Goal: Information Seeking & Learning: Understand process/instructions

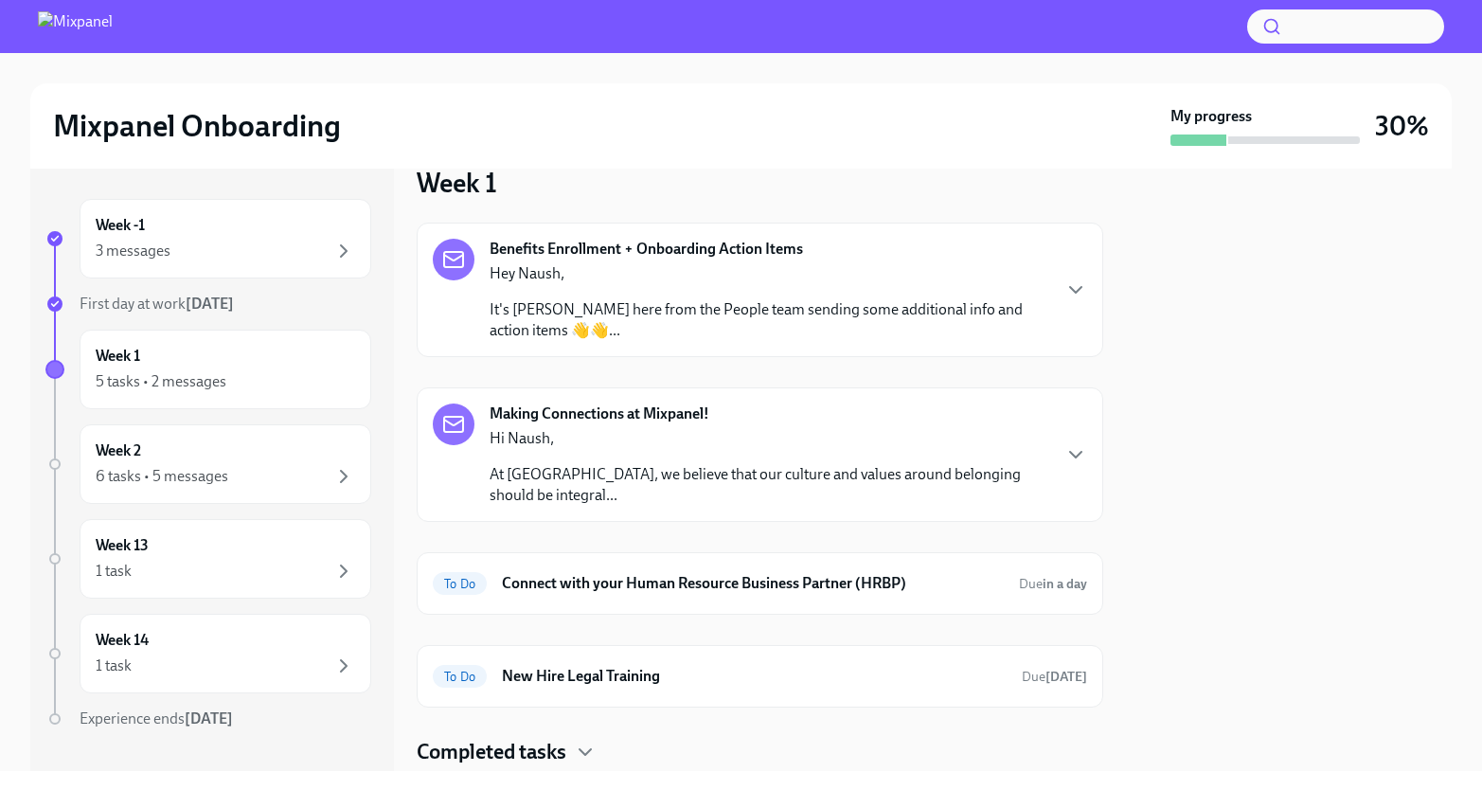
scroll to position [89, 0]
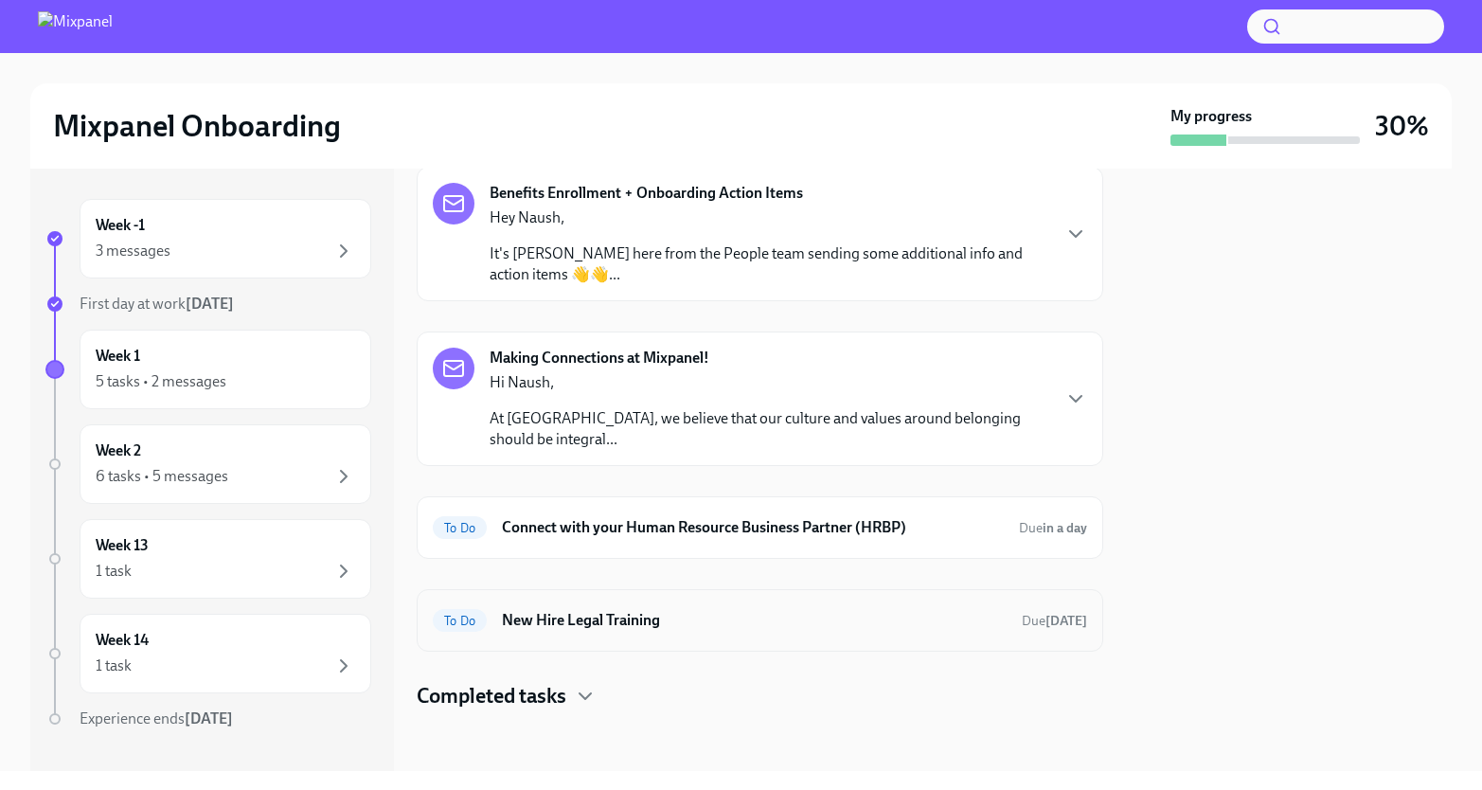
click at [606, 606] on div "To Do New Hire Legal Training Due [DATE]" at bounding box center [760, 620] width 654 height 30
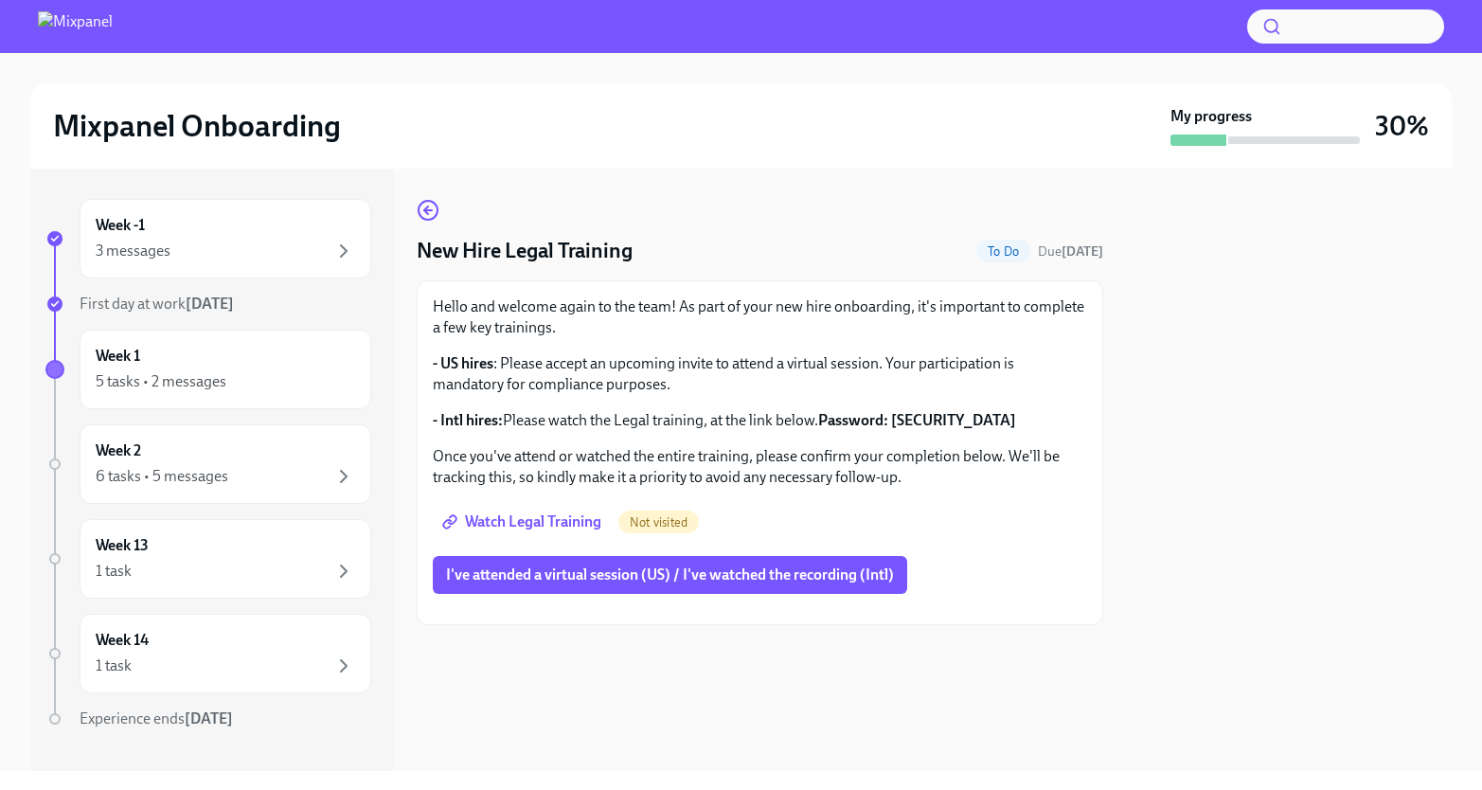
click at [550, 515] on span "Watch Legal Training" at bounding box center [523, 521] width 155 height 19
click at [425, 199] on icon "button" at bounding box center [428, 210] width 23 height 23
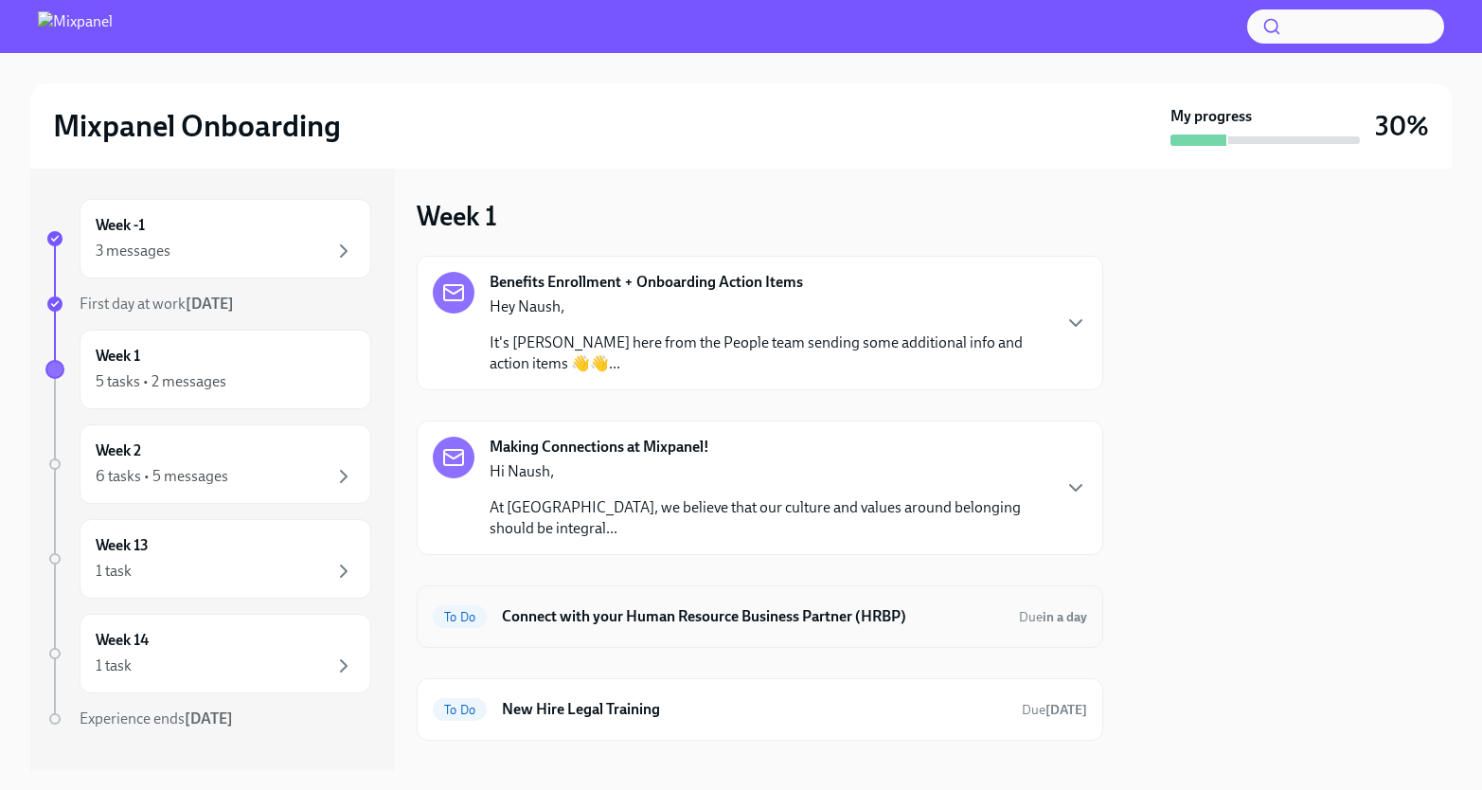
click at [575, 606] on h6 "Connect with your Human Resource Business Partner (HRBP)" at bounding box center [753, 616] width 502 height 21
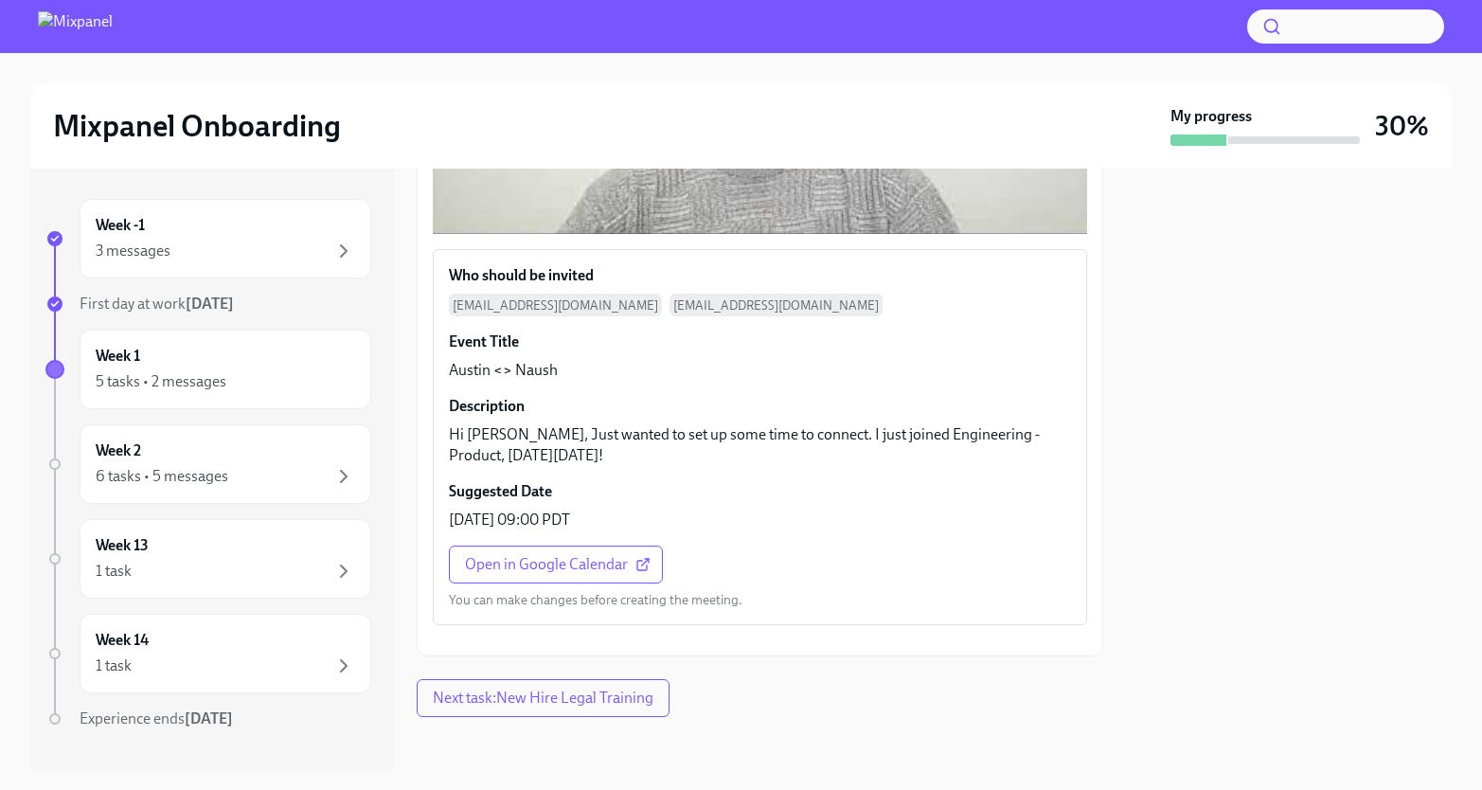
scroll to position [620, 0]
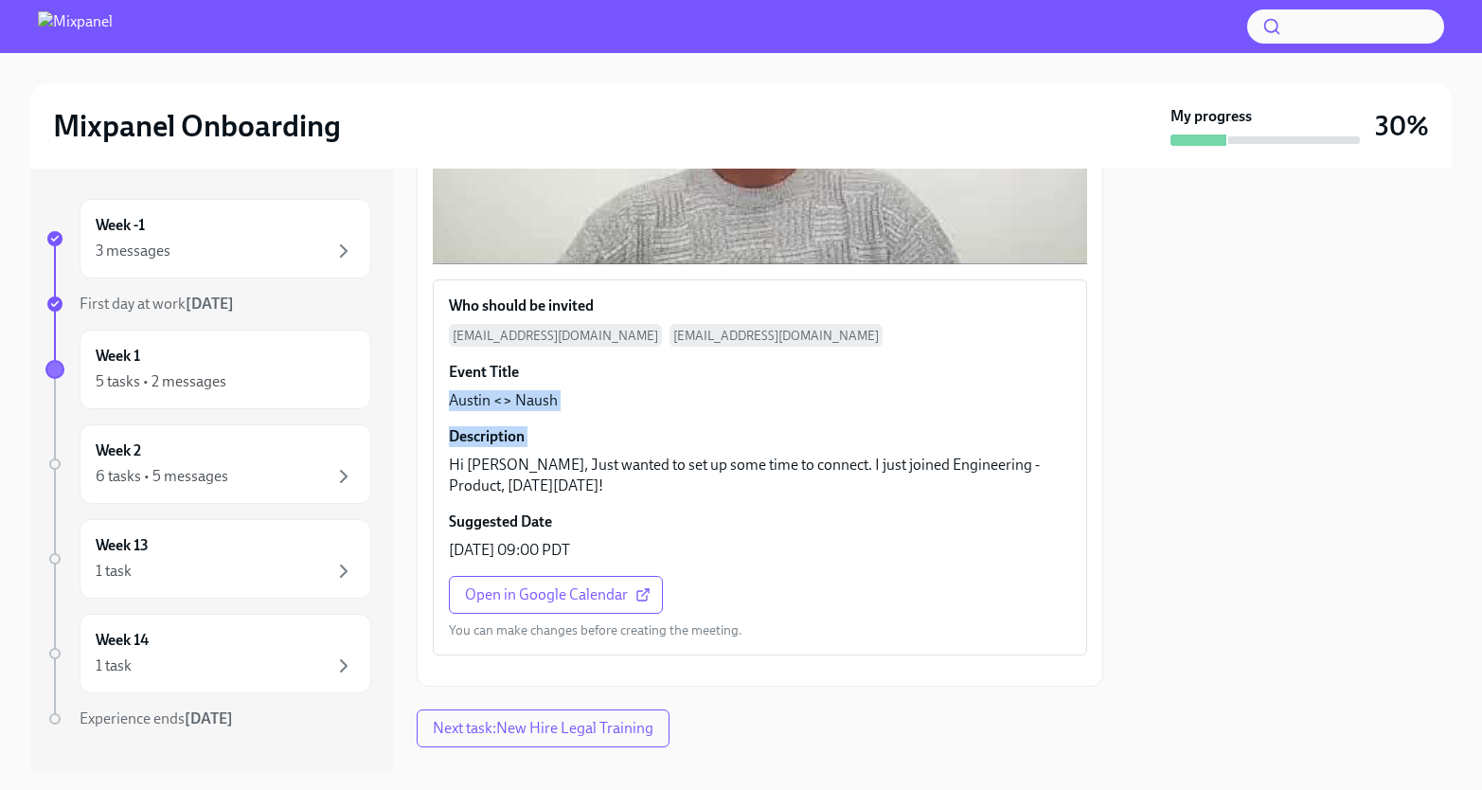
drag, startPoint x: 450, startPoint y: 402, endPoint x: 584, endPoint y: 401, distance: 134.5
click at [584, 401] on div "Who should be invited [PERSON_NAME][EMAIL_ADDRESS][PERSON_NAME][DOMAIN_NAME] [D…" at bounding box center [760, 467] width 652 height 374
drag, startPoint x: 597, startPoint y: 397, endPoint x: 453, endPoint y: 397, distance: 143.9
click at [453, 397] on div "Who should be invited [PERSON_NAME][EMAIL_ADDRESS][PERSON_NAME][DOMAIN_NAME] [D…" at bounding box center [760, 467] width 652 height 374
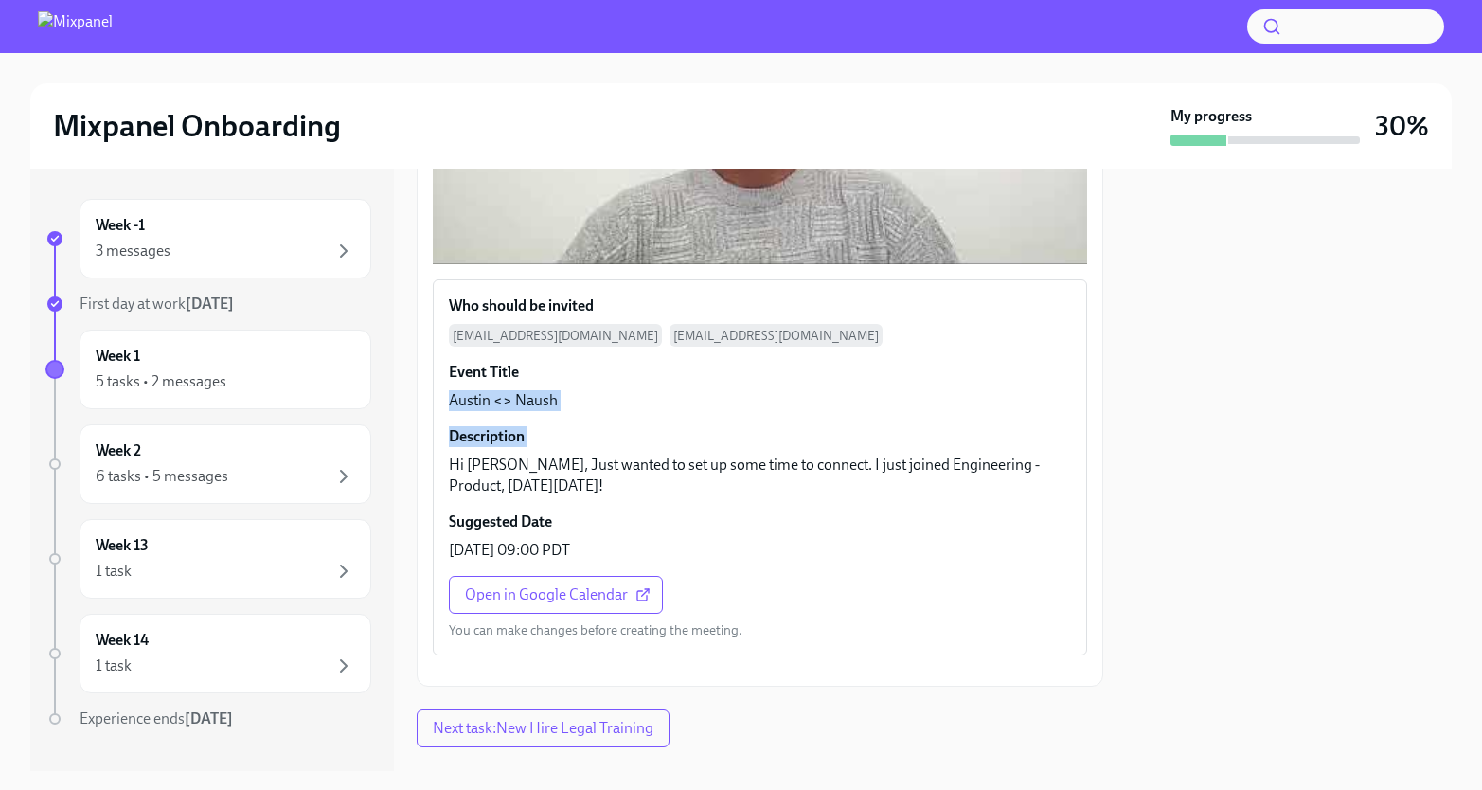
click at [453, 397] on p "Austin <> Naush" at bounding box center [503, 400] width 109 height 21
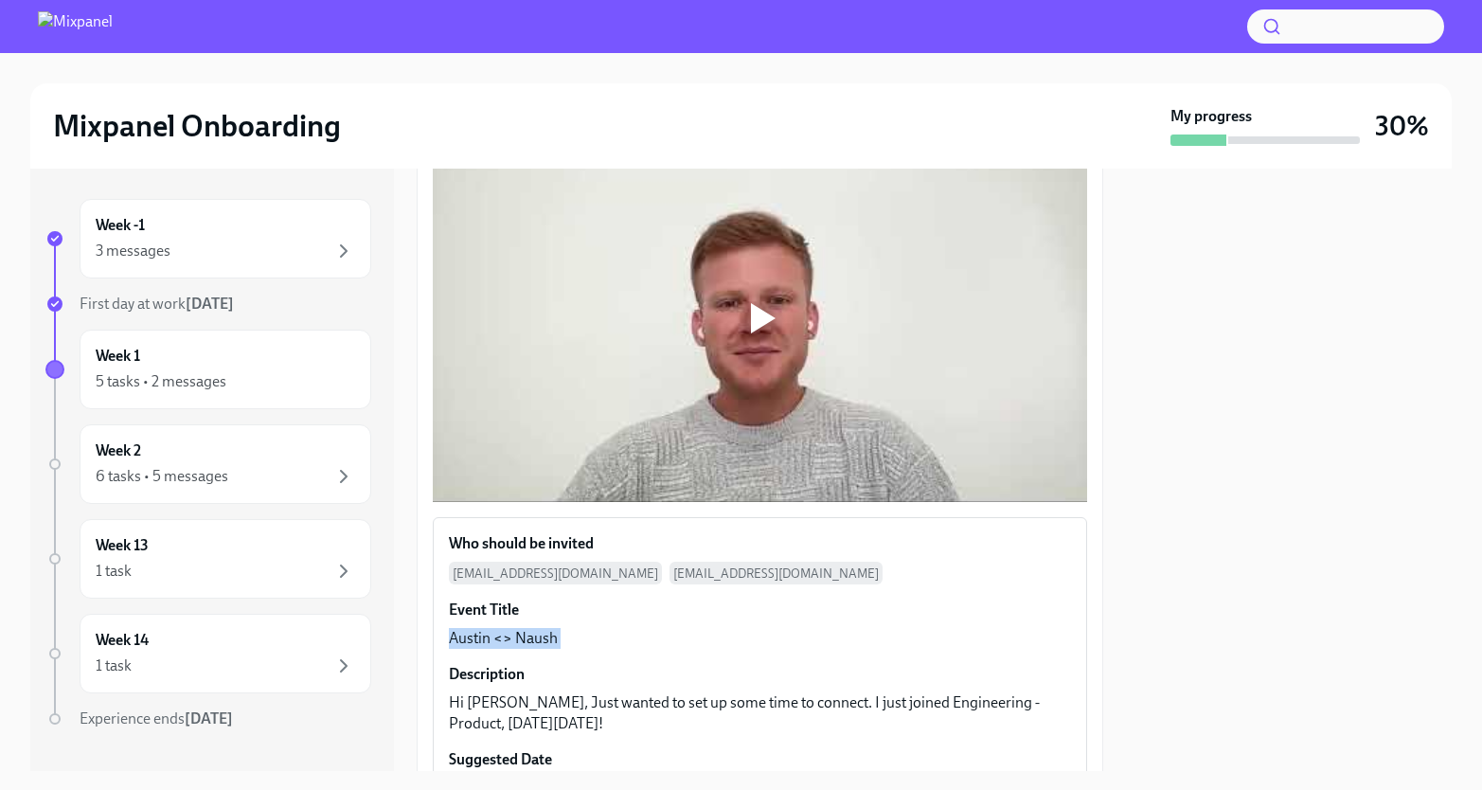
scroll to position [389, 0]
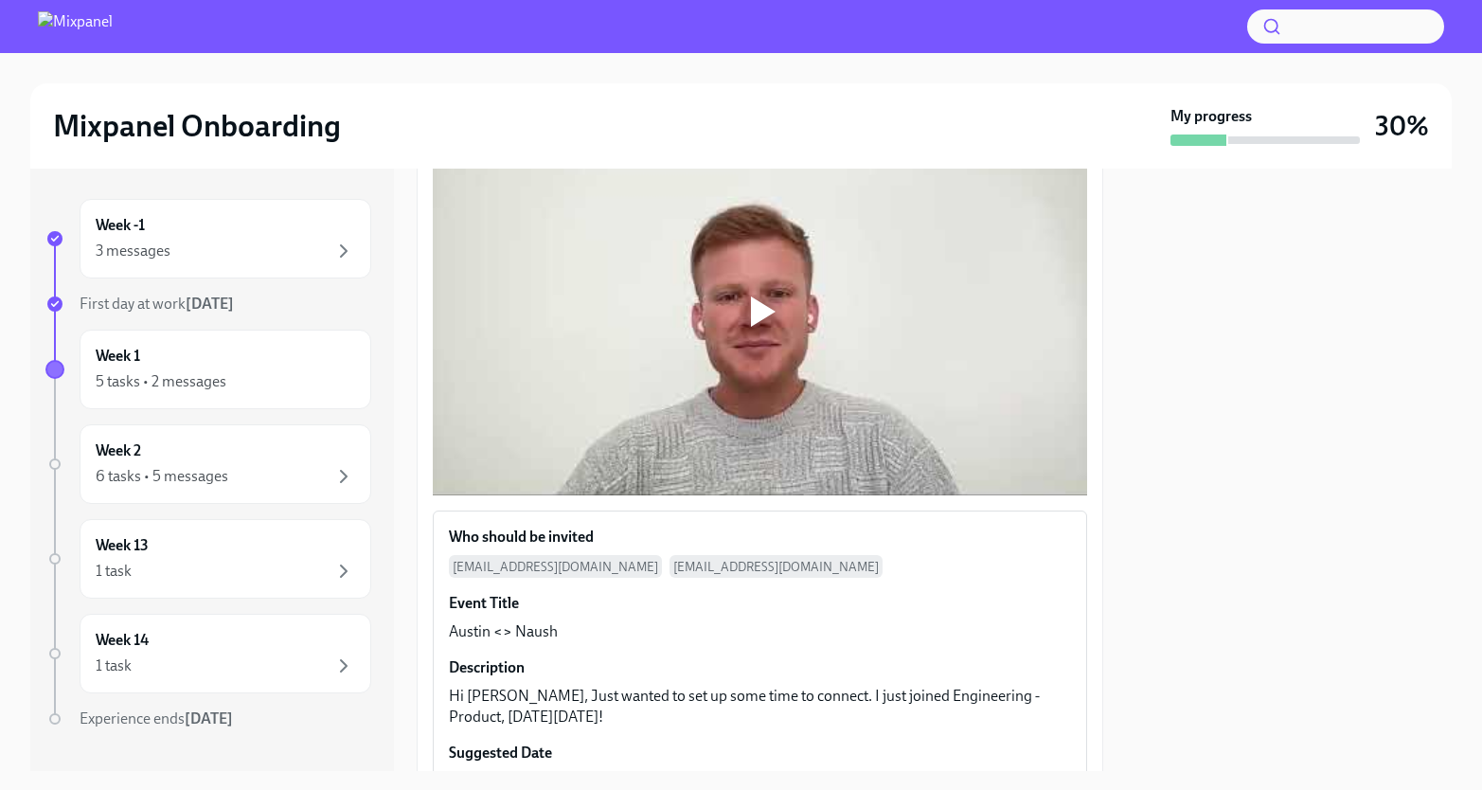
click at [724, 258] on div at bounding box center [760, 311] width 654 height 368
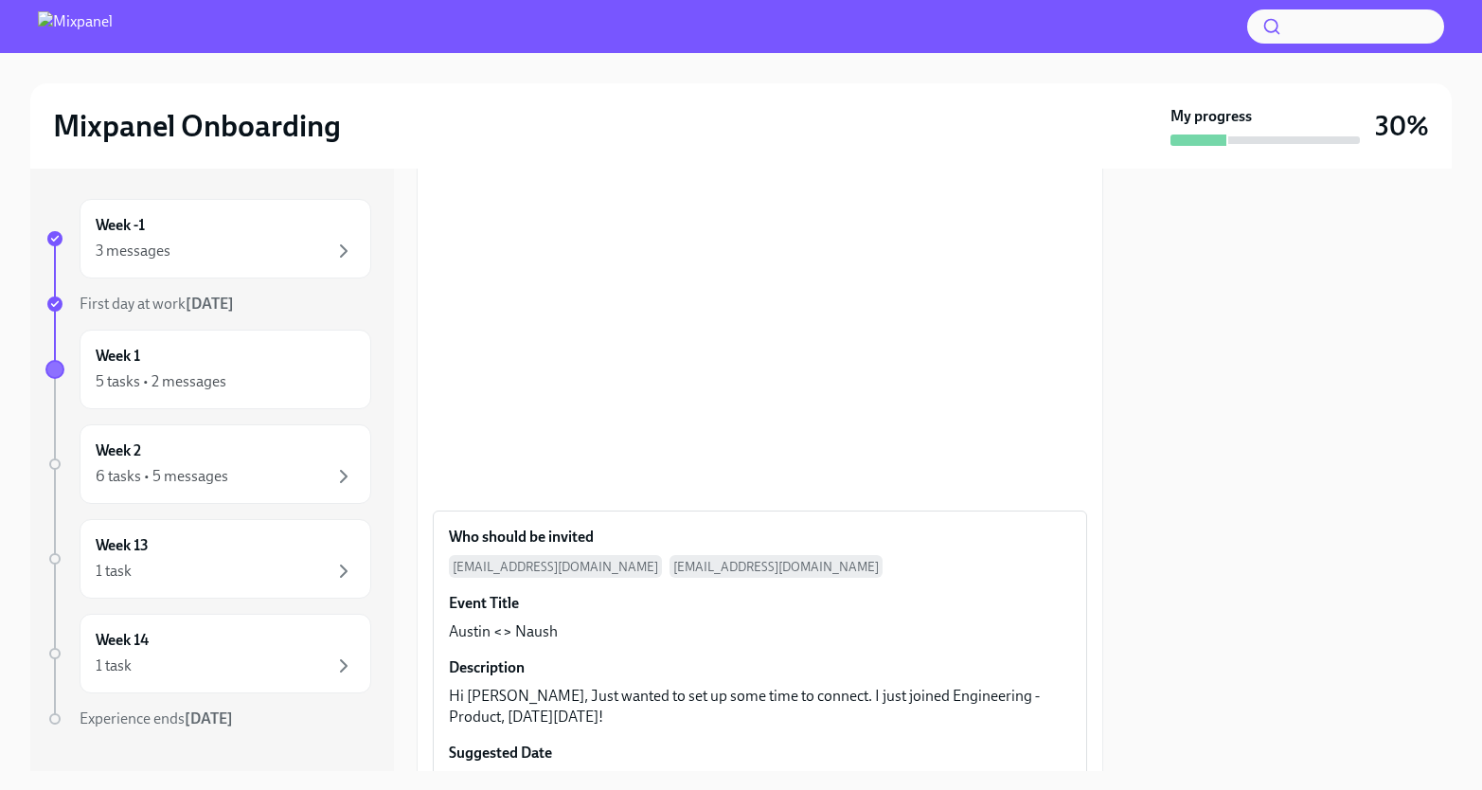
click at [1424, 528] on div at bounding box center [1289, 470] width 326 height 602
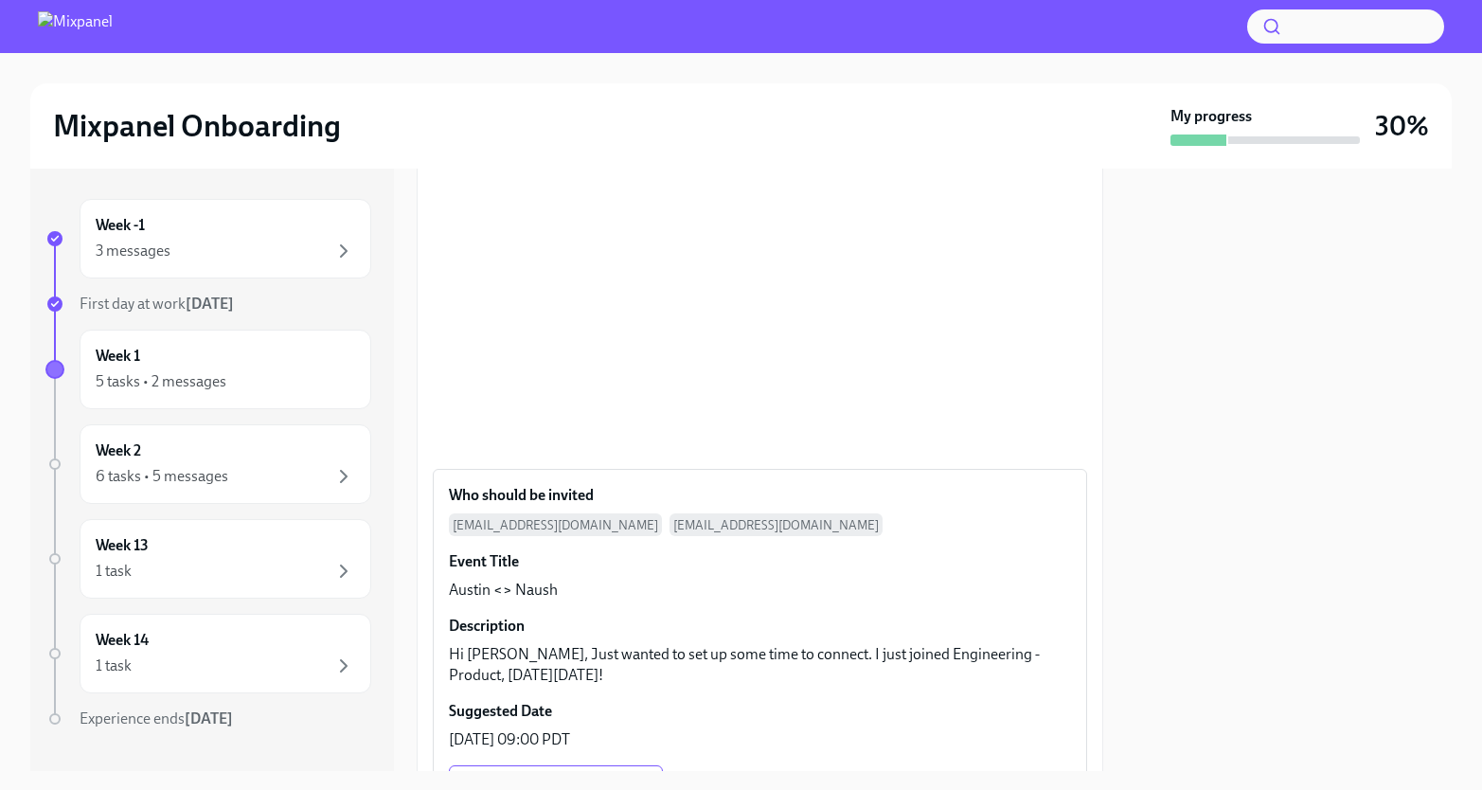
scroll to position [433, 0]
drag, startPoint x: 710, startPoint y: 671, endPoint x: 441, endPoint y: 649, distance: 269.9
click at [441, 649] on div "Who should be invited [PERSON_NAME][EMAIL_ADDRESS][PERSON_NAME][DOMAIN_NAME] [D…" at bounding box center [760, 655] width 652 height 374
copy p "Hi [PERSON_NAME], Just wanted to set up some time to connect. I just joined Eng…"
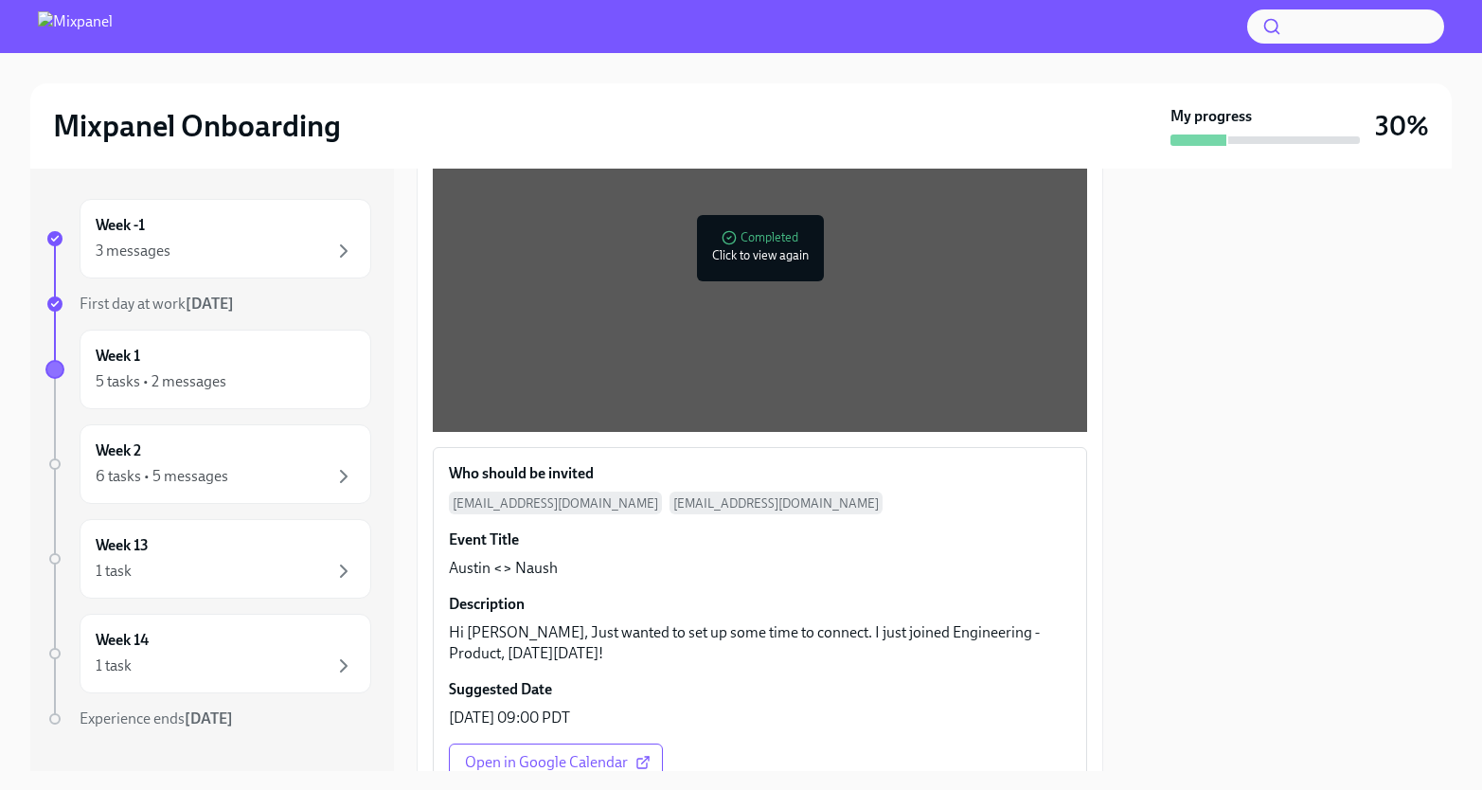
scroll to position [719, 0]
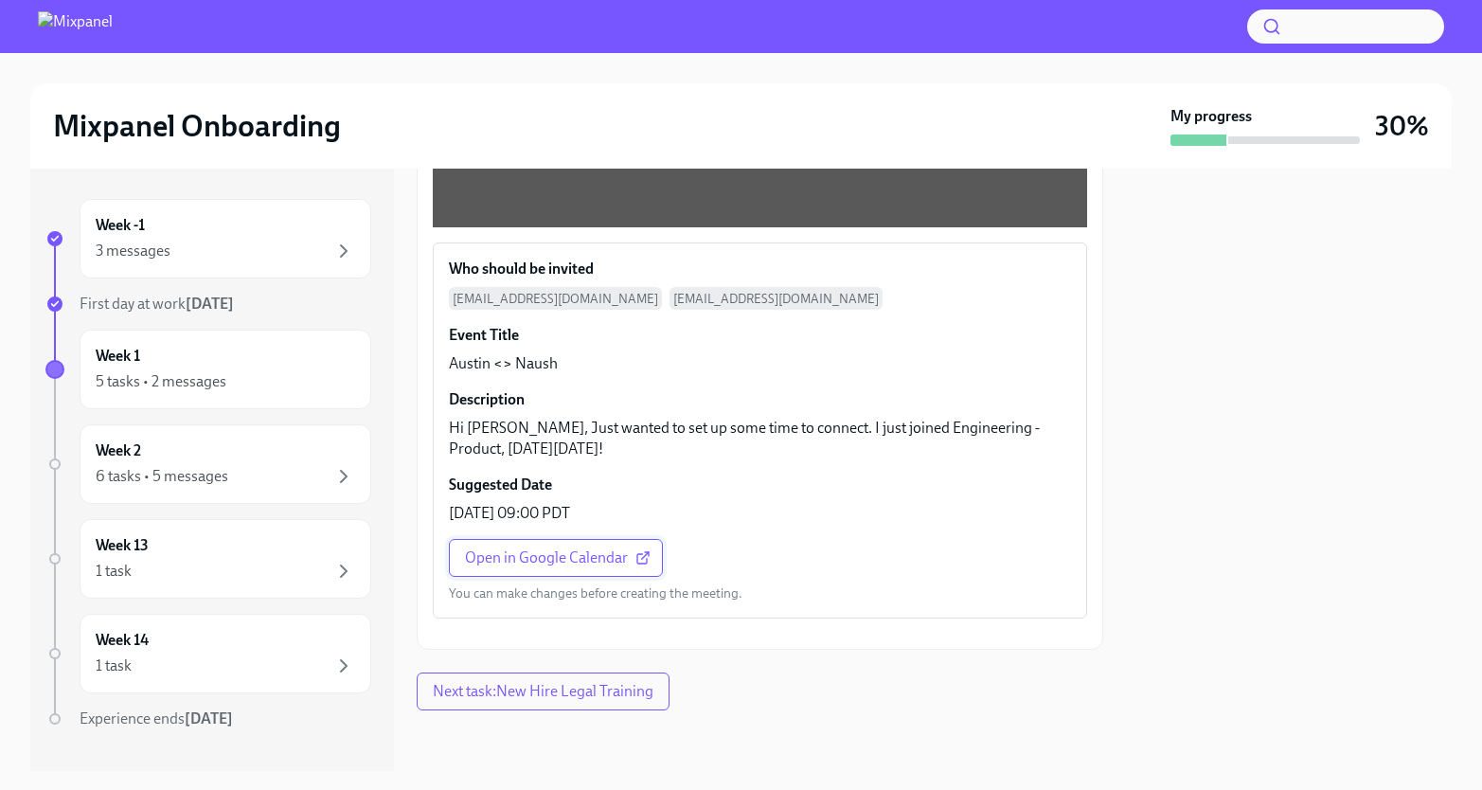
click at [592, 548] on span "Open in Google Calendar" at bounding box center [556, 557] width 182 height 19
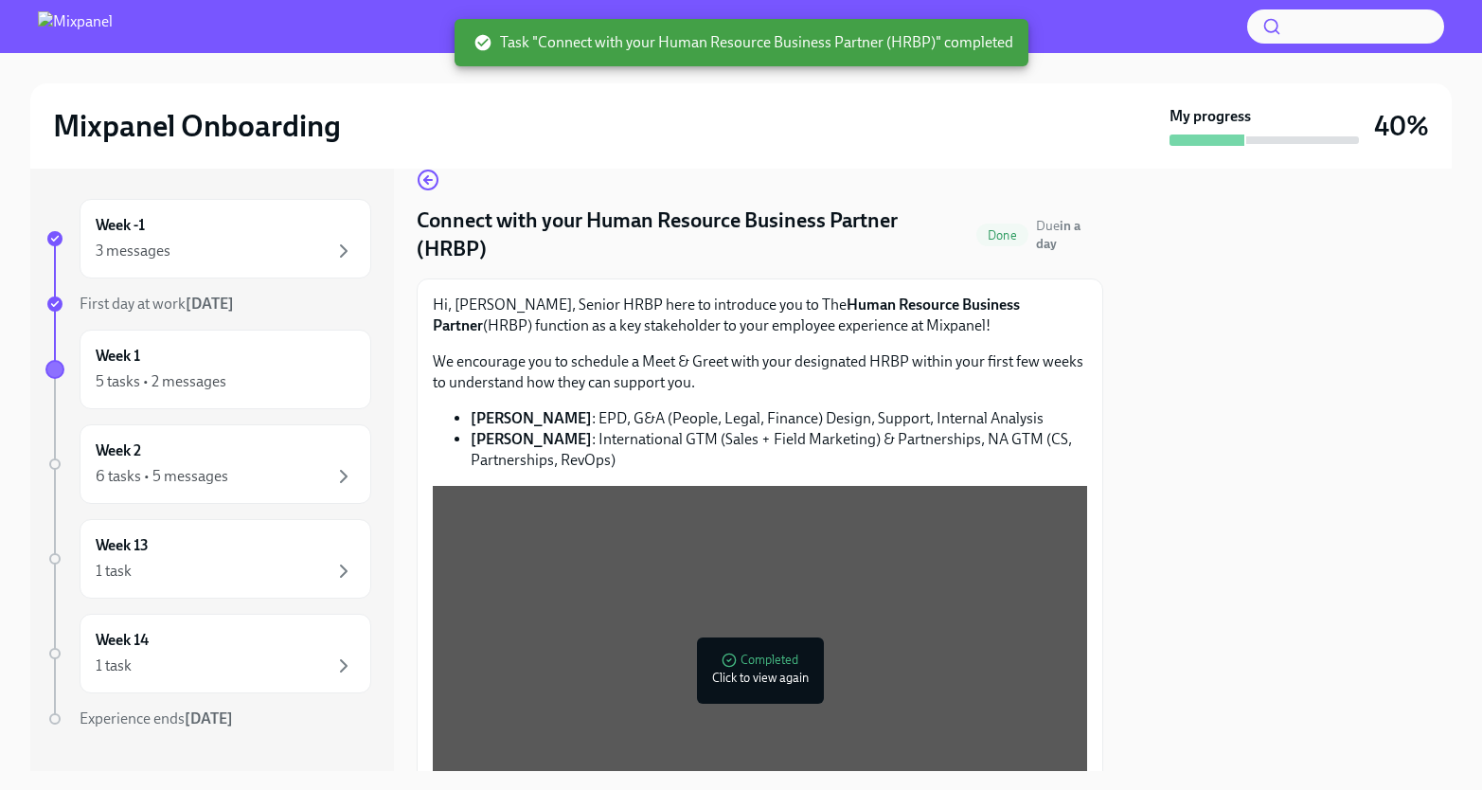
scroll to position [0, 0]
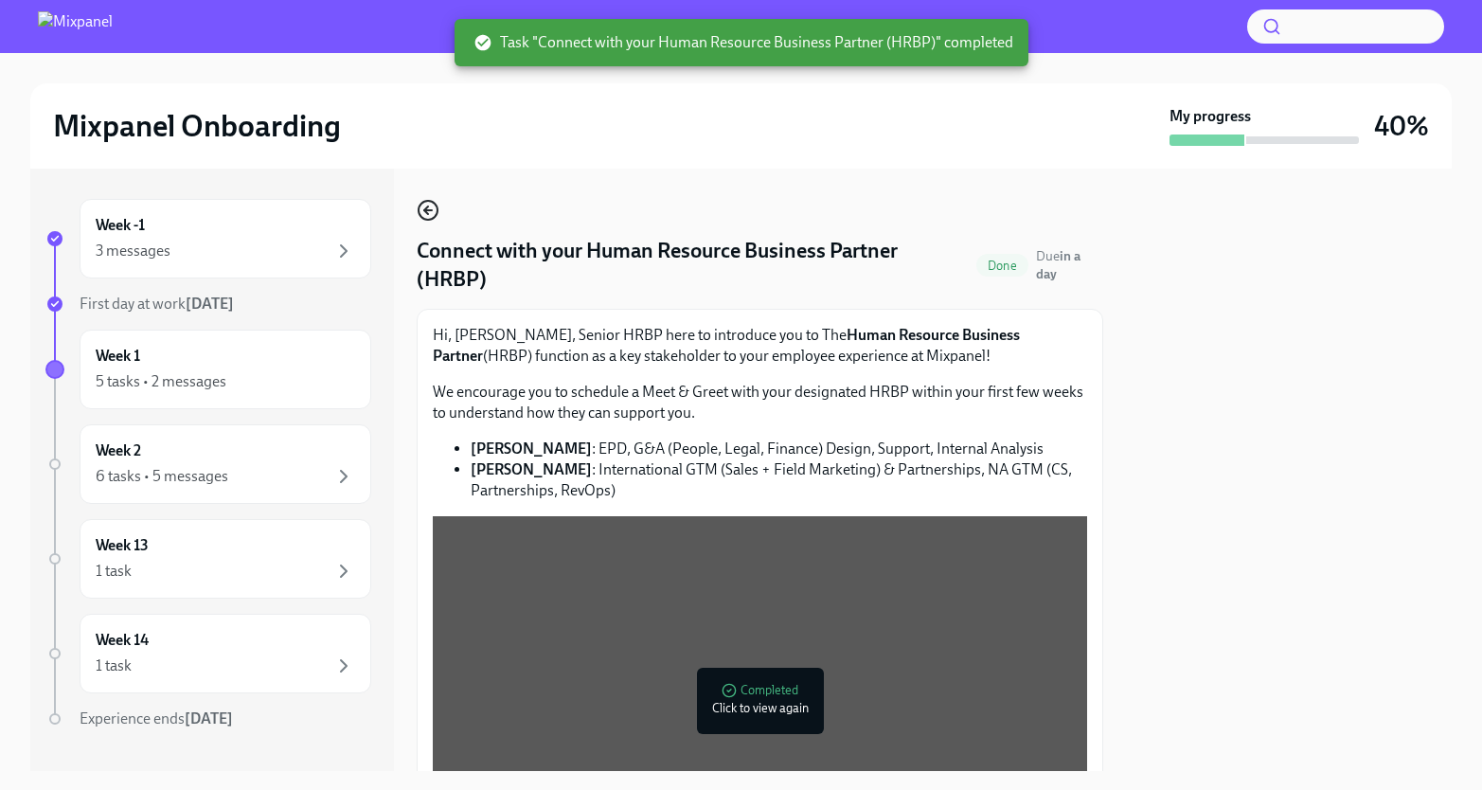
click at [427, 200] on icon "button" at bounding box center [428, 210] width 23 height 23
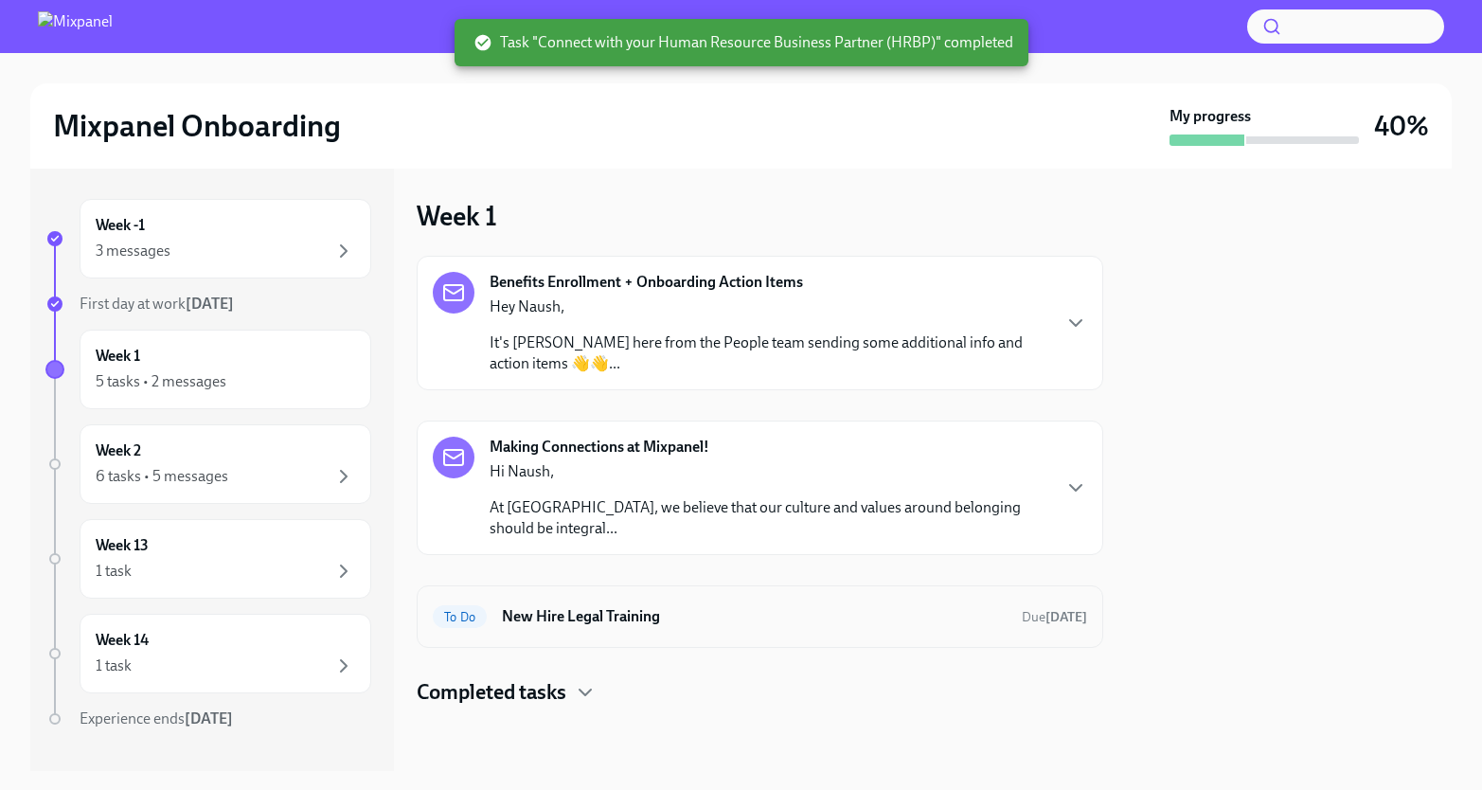
click at [685, 615] on h6 "New Hire Legal Training" at bounding box center [754, 616] width 505 height 21
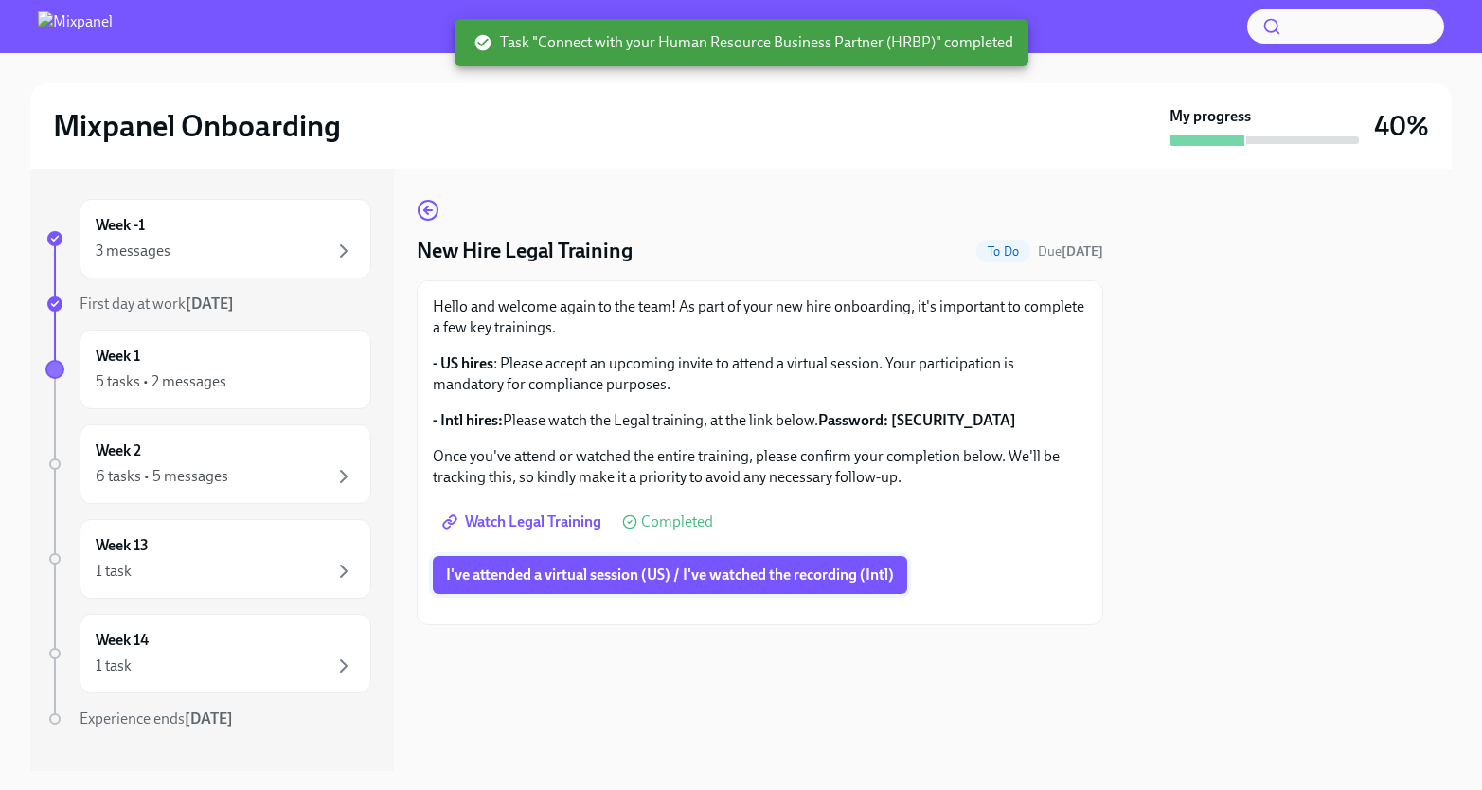
scroll to position [58, 0]
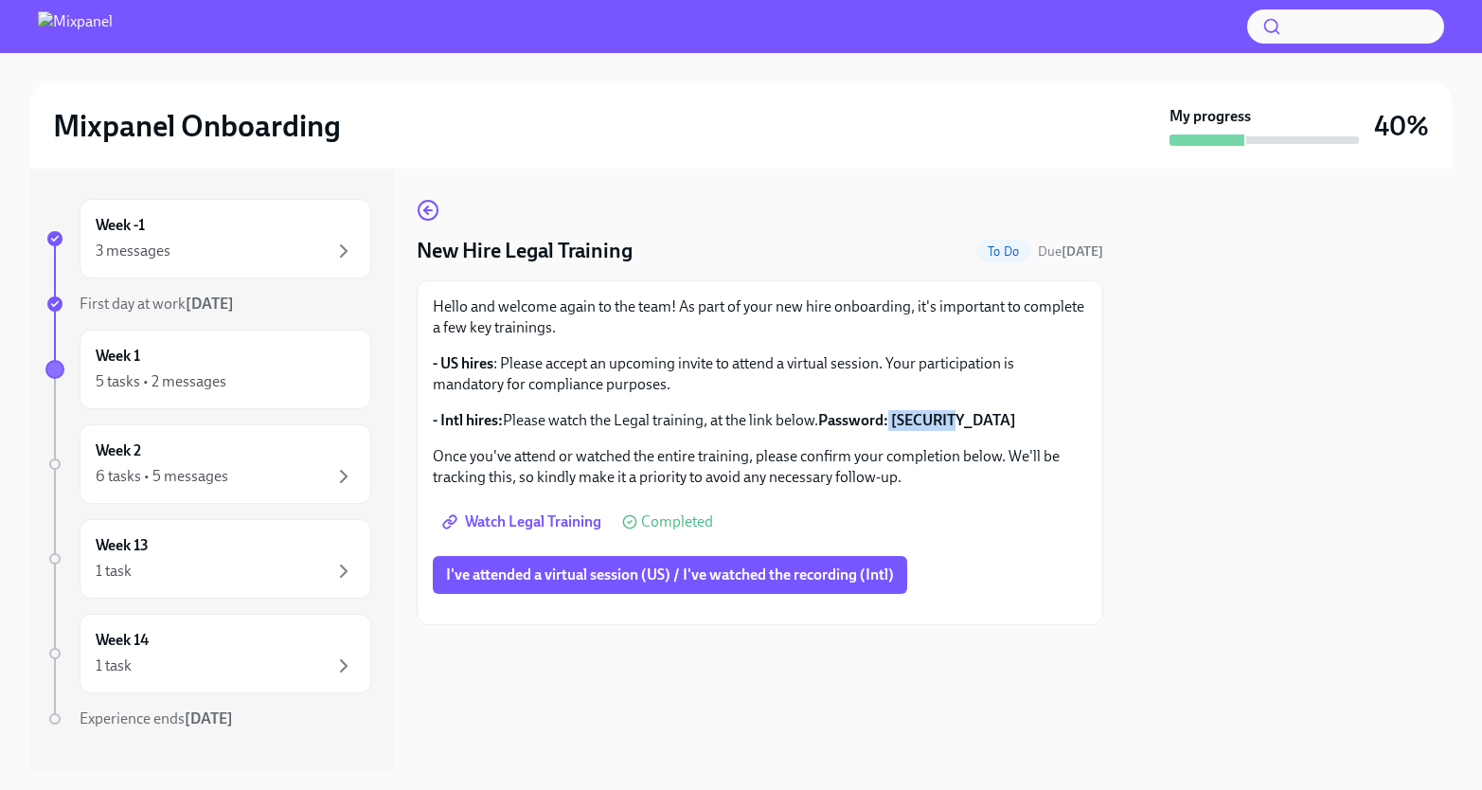
drag, startPoint x: 895, startPoint y: 360, endPoint x: 956, endPoint y: 360, distance: 61.5
click at [956, 410] on p "- Intl hires: Please watch the Legal training, at the link below. Password: [SE…" at bounding box center [760, 420] width 654 height 21
